Goal: Information Seeking & Learning: Learn about a topic

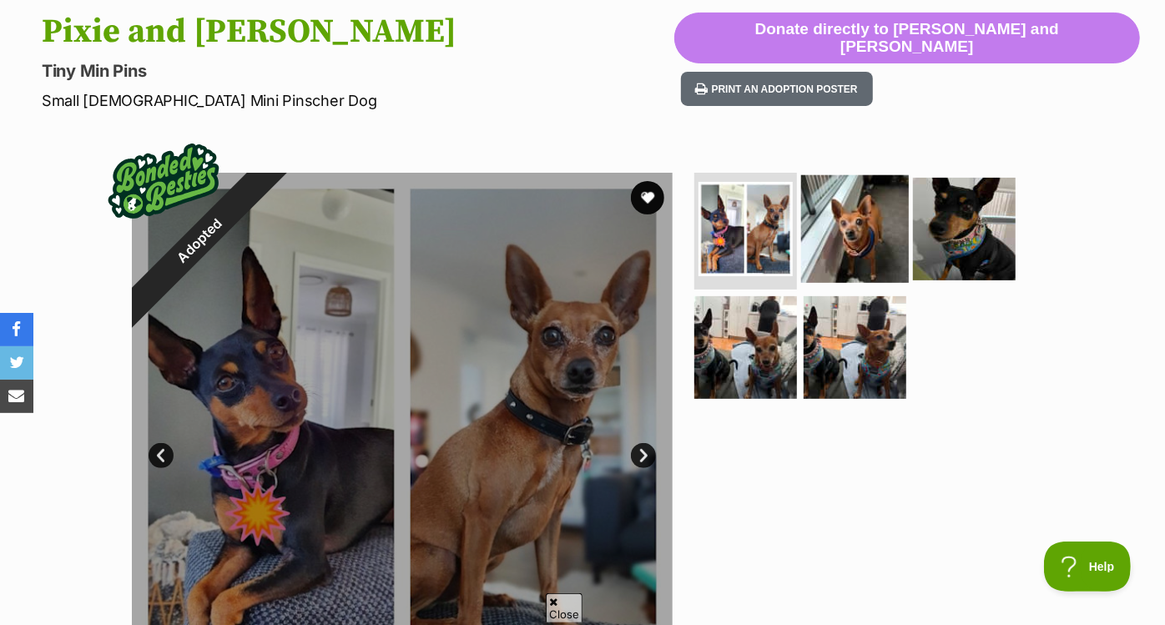
click at [856, 225] on img at bounding box center [855, 229] width 108 height 108
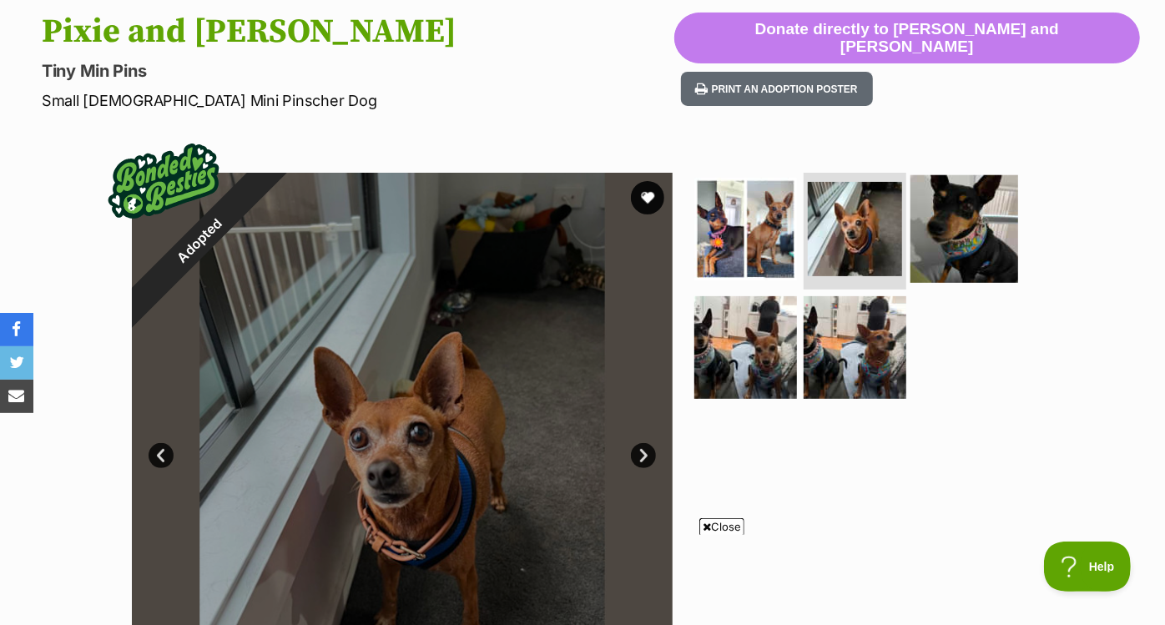
click at [937, 225] on img at bounding box center [964, 229] width 108 height 108
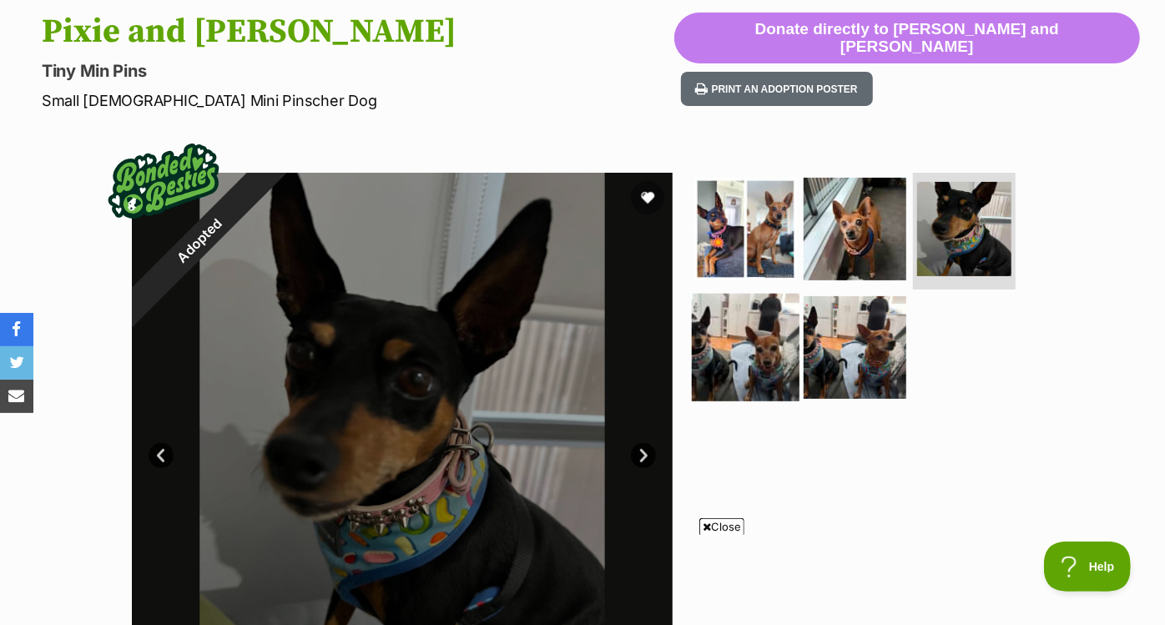
click at [721, 330] on img at bounding box center [746, 348] width 108 height 108
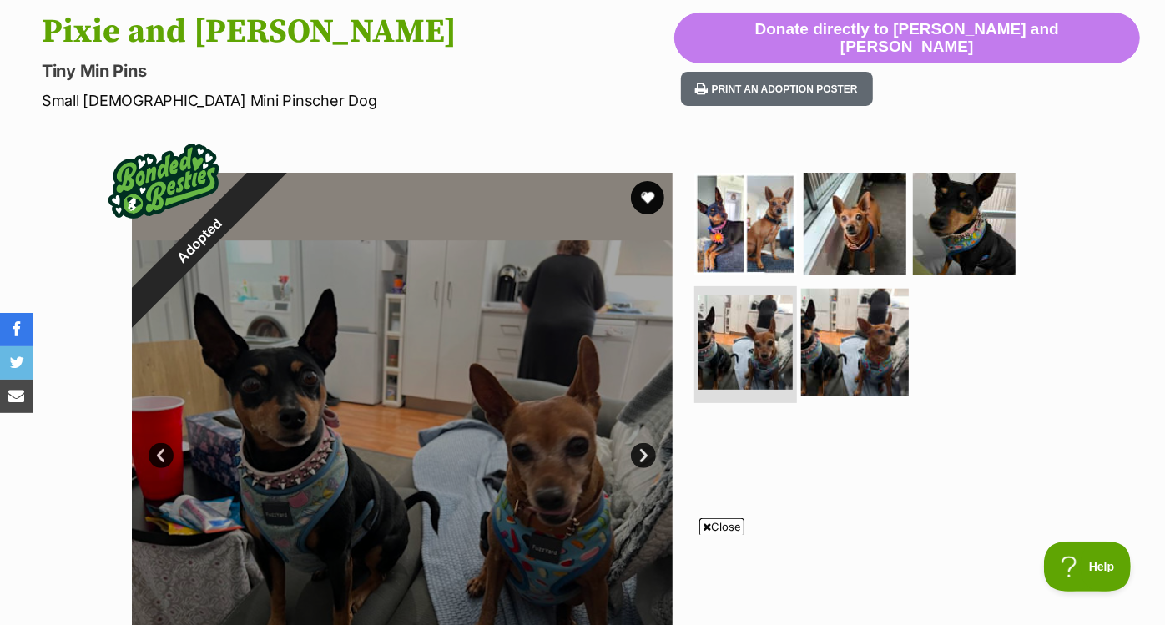
click at [868, 320] on img at bounding box center [855, 343] width 108 height 108
